Goal: Find specific page/section: Find specific page/section

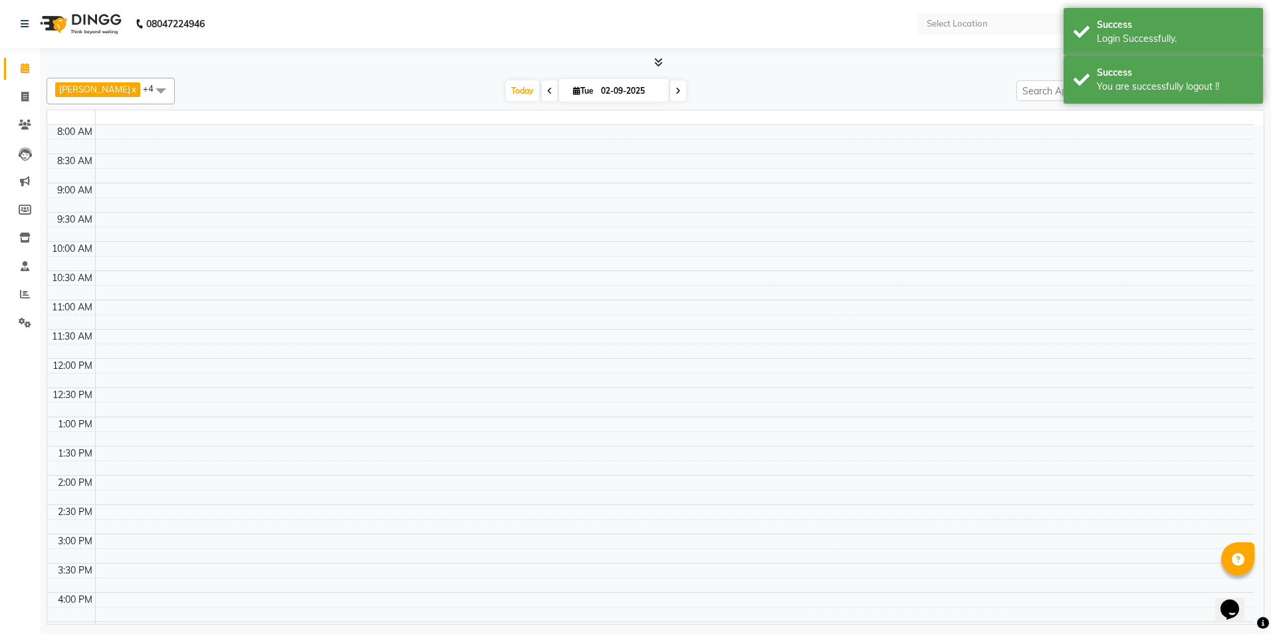
select select "en"
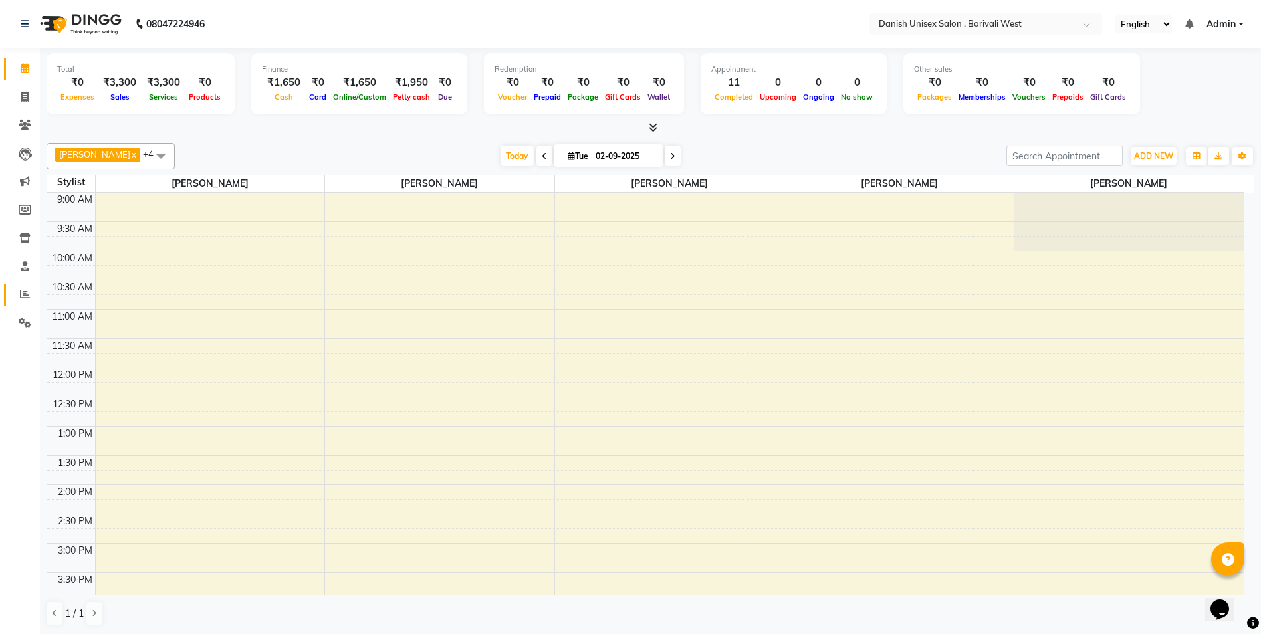
click at [28, 284] on link "Reports" at bounding box center [20, 295] width 32 height 22
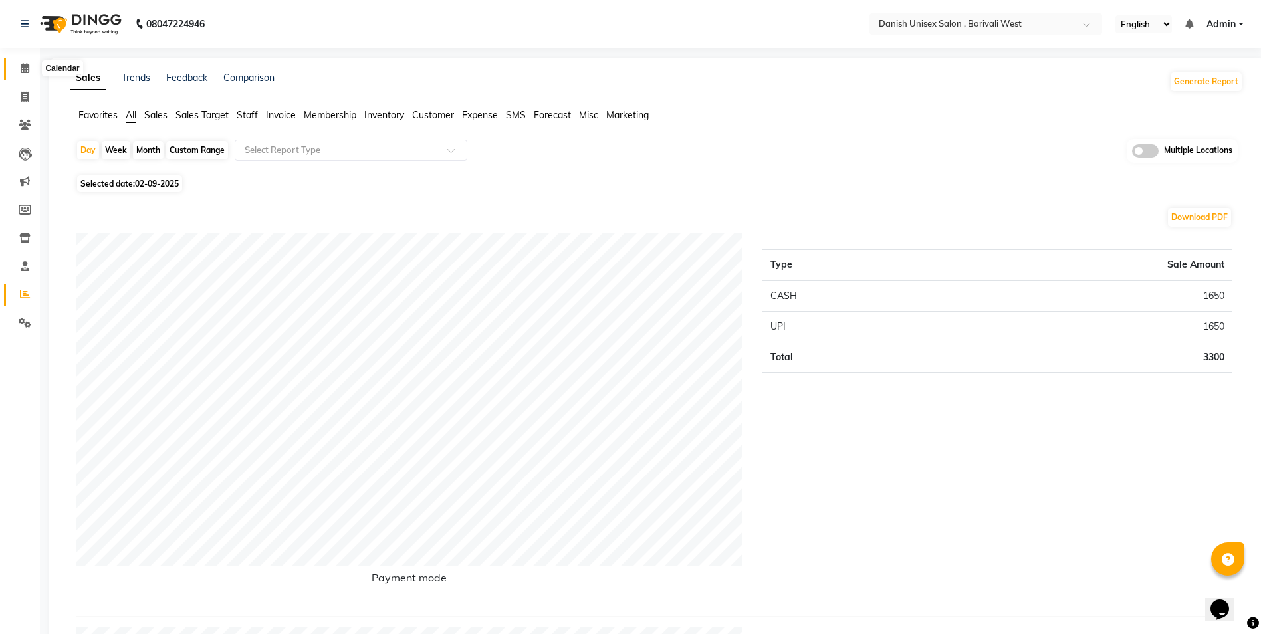
click at [21, 74] on span at bounding box center [24, 68] width 23 height 15
